Goal: Find specific page/section: Find specific page/section

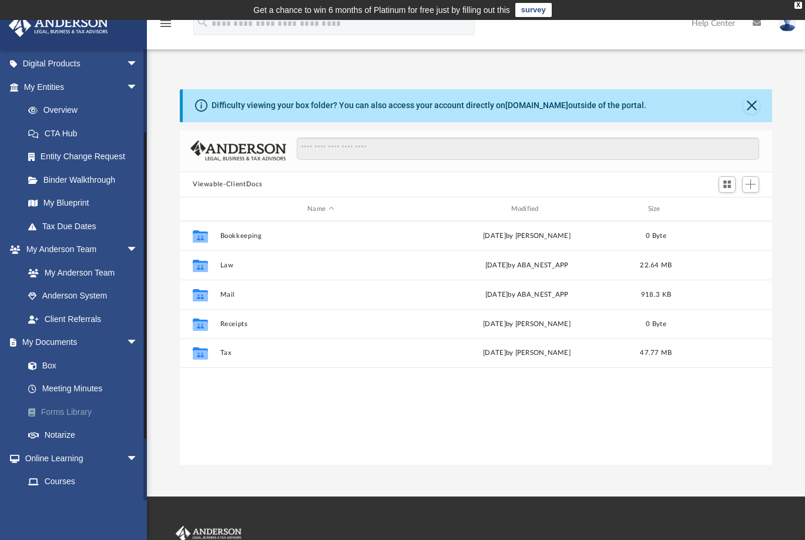
scroll to position [117, 0]
click at [70, 383] on link "Meeting Minutes" at bounding box center [85, 387] width 139 height 23
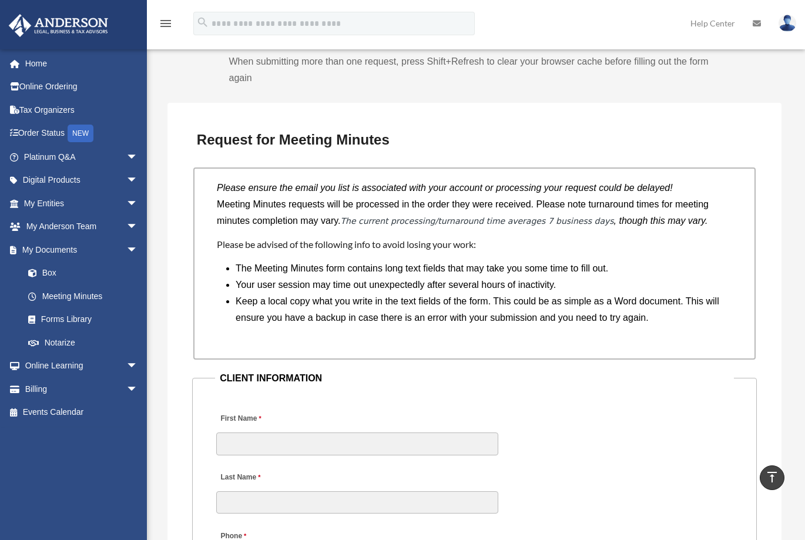
scroll to position [940, 0]
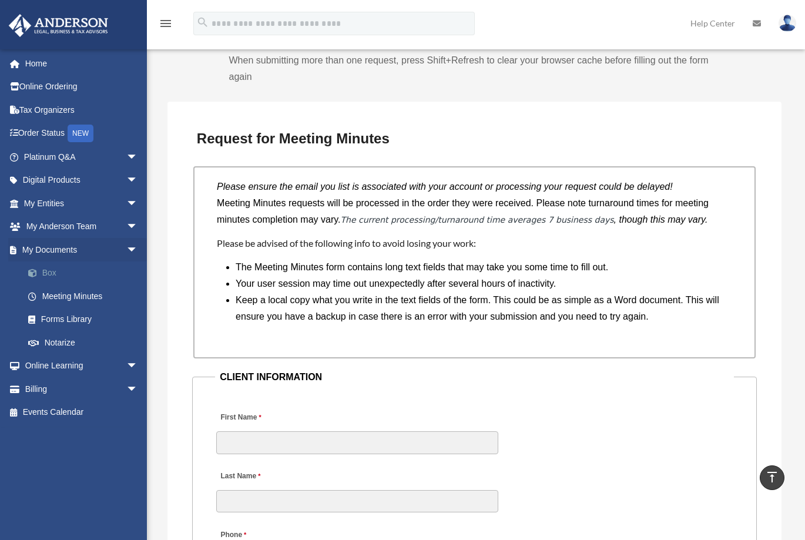
click at [35, 271] on span at bounding box center [39, 273] width 8 height 8
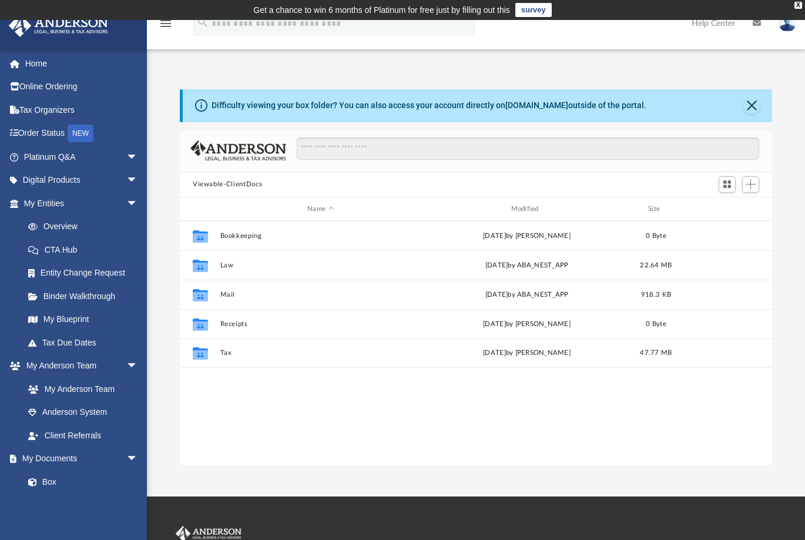
scroll to position [258, 583]
